Goal: Task Accomplishment & Management: Use online tool/utility

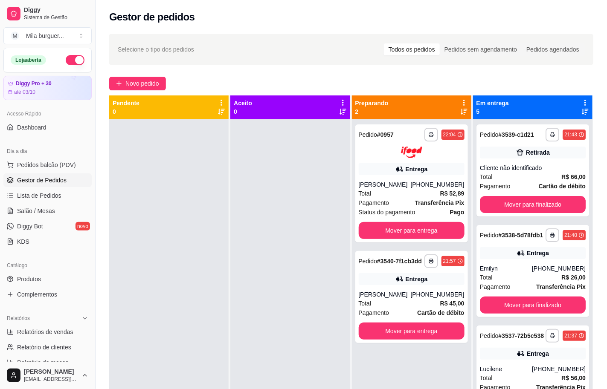
click at [26, 183] on span "Gestor de Pedidos" at bounding box center [41, 180] width 49 height 9
click at [29, 201] on link "Lista de Pedidos" at bounding box center [47, 196] width 88 height 14
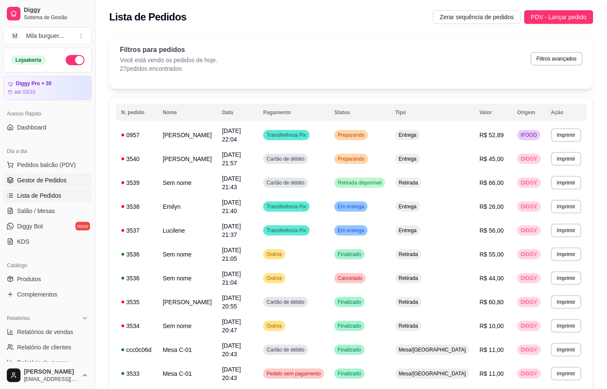
click at [29, 181] on span "Gestor de Pedidos" at bounding box center [41, 180] width 49 height 9
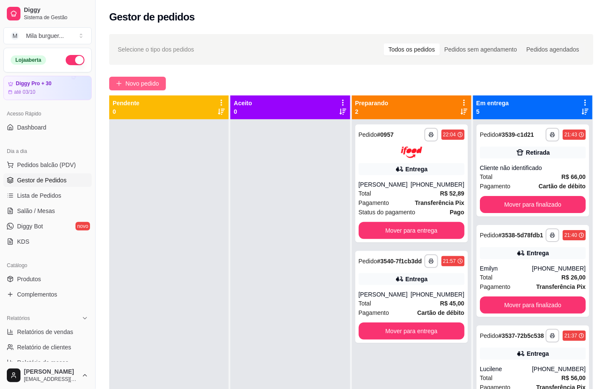
click at [135, 86] on span "Novo pedido" at bounding box center [142, 83] width 34 height 9
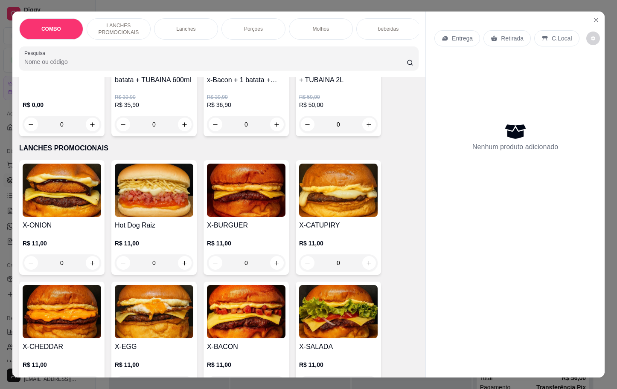
scroll to position [192, 0]
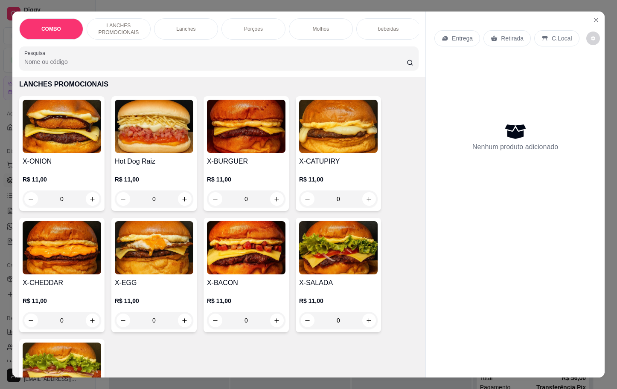
click at [157, 269] on img at bounding box center [154, 247] width 78 height 53
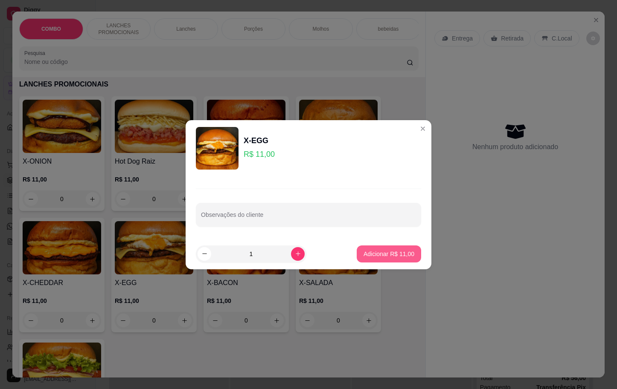
click at [374, 254] on p "Adicionar R$ 11,00" at bounding box center [388, 254] width 51 height 9
type input "1"
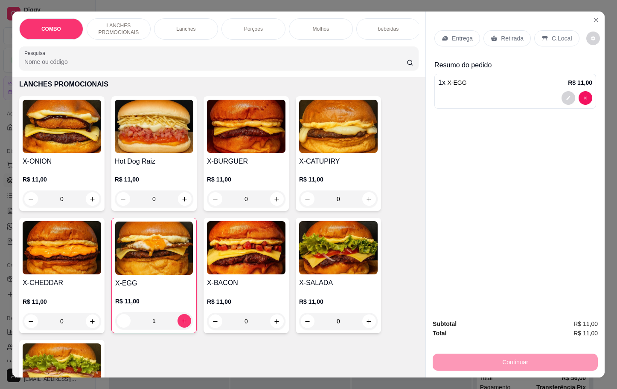
click at [324, 282] on div "X-SALADA R$ 11,00 0" at bounding box center [338, 276] width 85 height 116
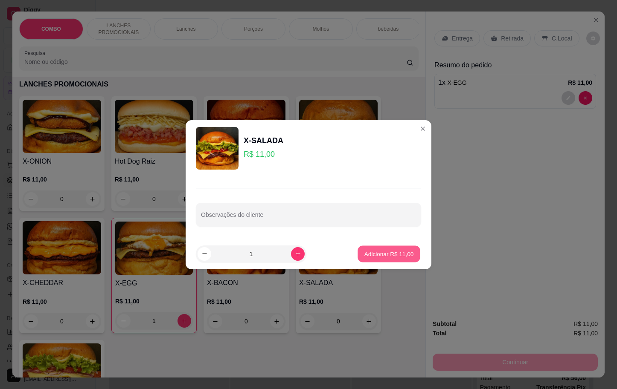
click at [397, 258] on p "Adicionar R$ 11,00" at bounding box center [388, 254] width 49 height 8
type input "1"
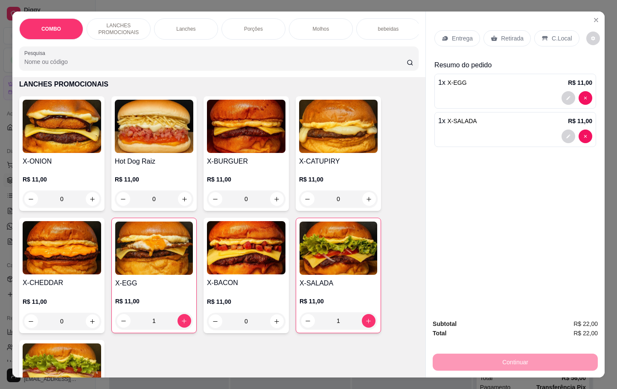
click at [501, 34] on p "Retirada" at bounding box center [512, 38] width 23 height 9
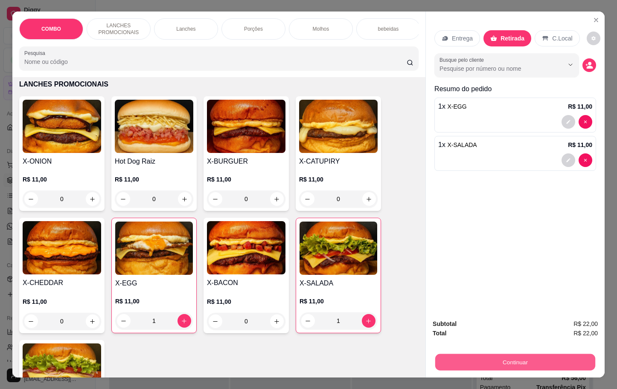
click at [517, 354] on button "Continuar" at bounding box center [515, 362] width 160 height 17
click at [516, 355] on button "Continuar" at bounding box center [515, 362] width 160 height 17
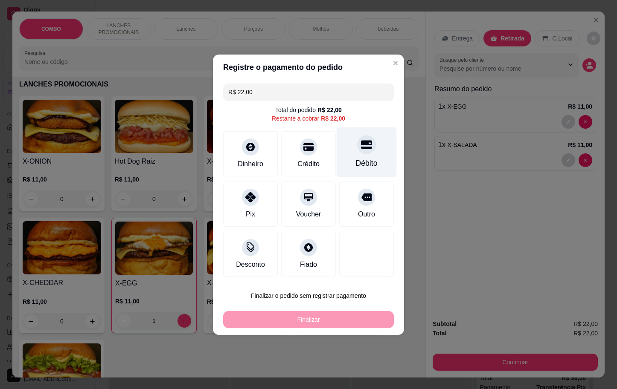
click at [351, 155] on div "Débito" at bounding box center [367, 152] width 60 height 50
type input "R$ 0,00"
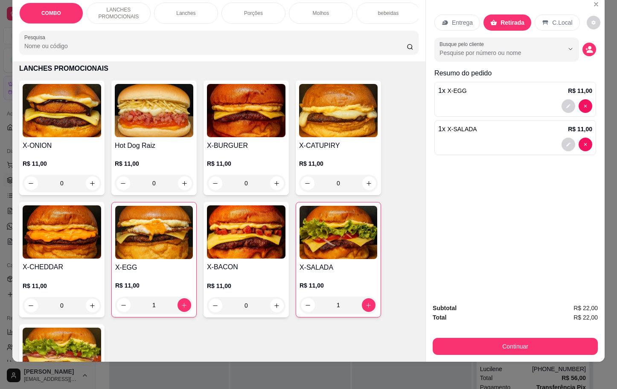
scroll to position [0, 0]
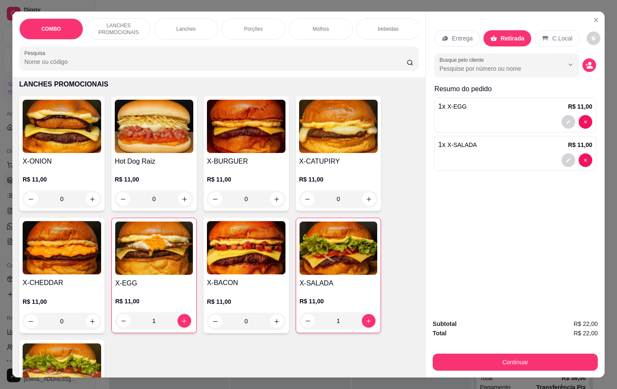
drag, startPoint x: 543, startPoint y: 31, endPoint x: 543, endPoint y: 38, distance: 7.7
click at [543, 34] on div "C.Local" at bounding box center [557, 38] width 45 height 16
click at [494, 30] on div "Retirada" at bounding box center [506, 38] width 47 height 16
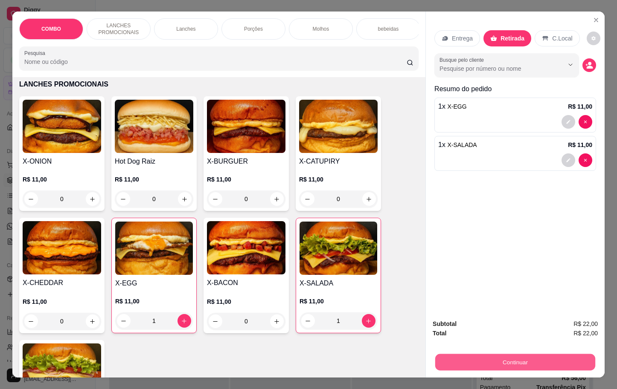
click at [489, 356] on button "Continuar" at bounding box center [515, 362] width 160 height 17
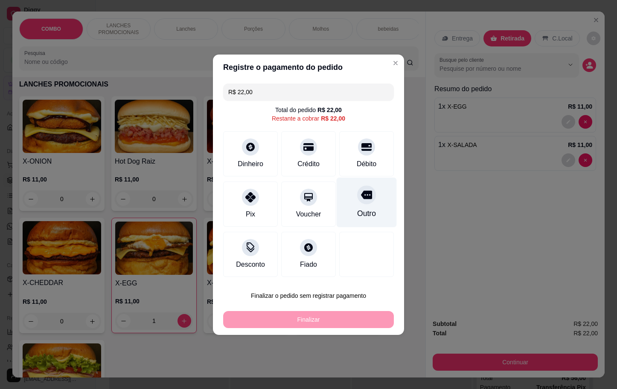
click at [365, 205] on div "Outro" at bounding box center [367, 202] width 60 height 50
type input "R$ 0,00"
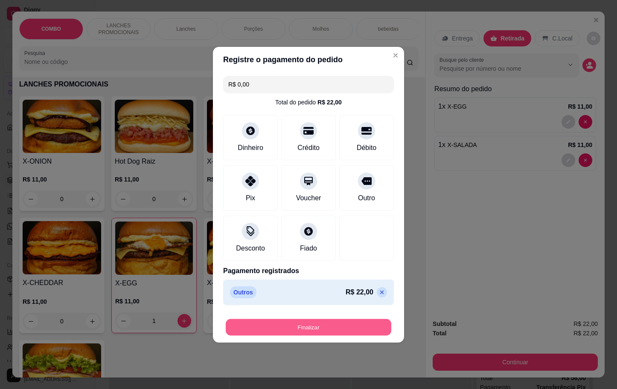
click at [338, 329] on button "Finalizar" at bounding box center [309, 327] width 166 height 17
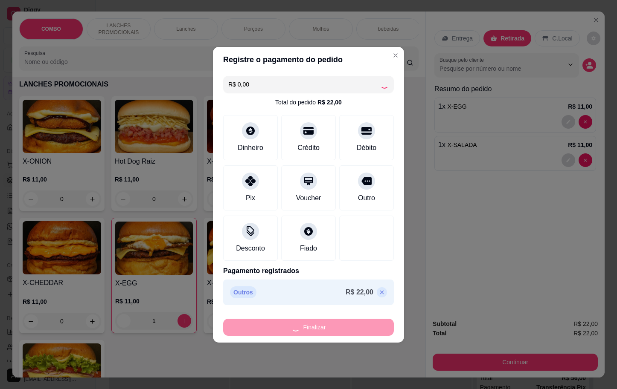
type input "0"
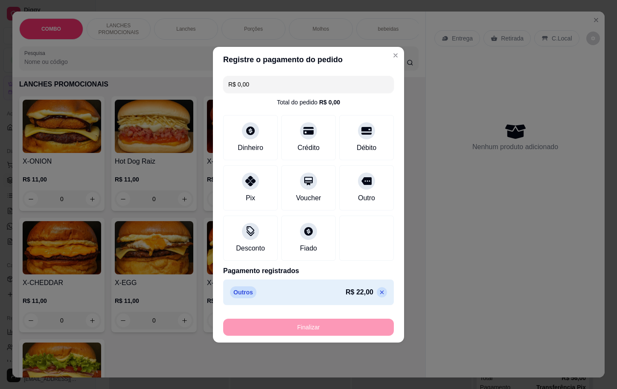
type input "-R$ 22,00"
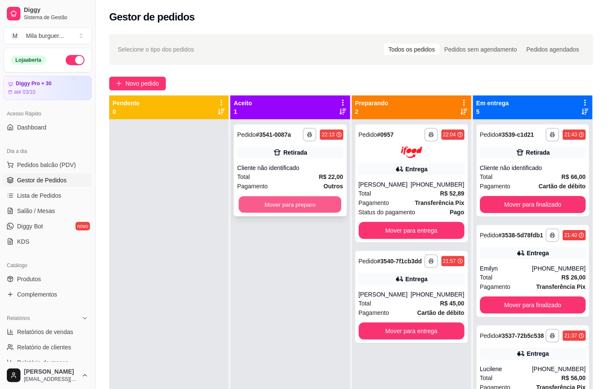
click at [278, 203] on button "Mover para preparo" at bounding box center [290, 205] width 103 height 17
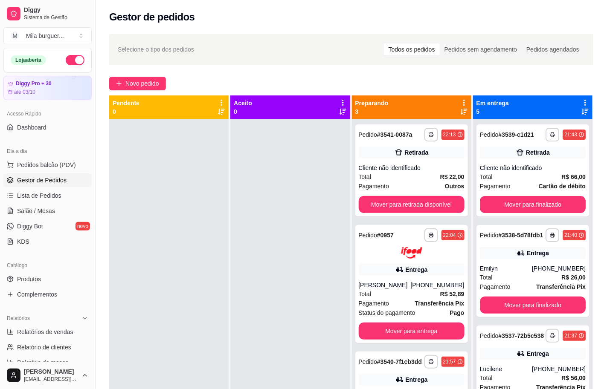
scroll to position [23, 0]
